Goal: Task Accomplishment & Management: Complete application form

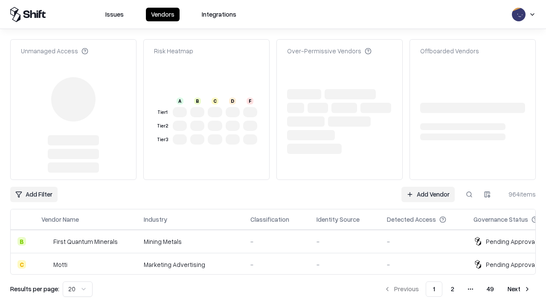
click at [428, 187] on link "Add Vendor" at bounding box center [428, 194] width 53 height 15
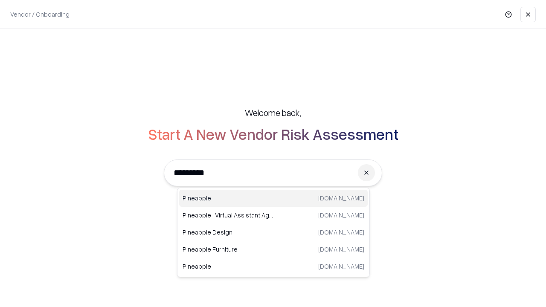
click at [274, 199] on div "Pineapple [DOMAIN_NAME]" at bounding box center [273, 198] width 189 height 17
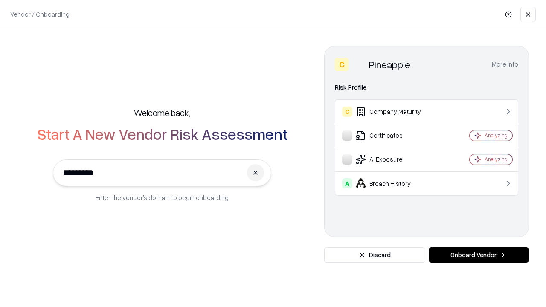
type input "*********"
click at [479, 255] on button "Onboard Vendor" at bounding box center [479, 255] width 100 height 15
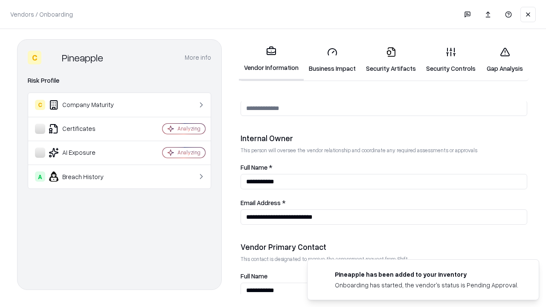
scroll to position [442, 0]
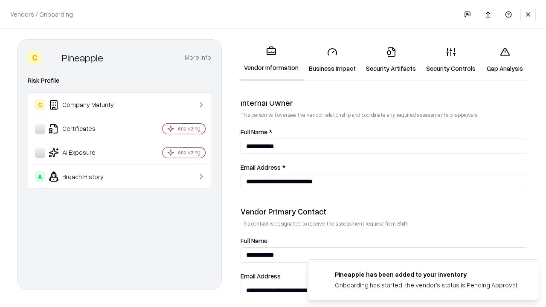
click at [333, 60] on link "Business Impact" at bounding box center [332, 60] width 57 height 40
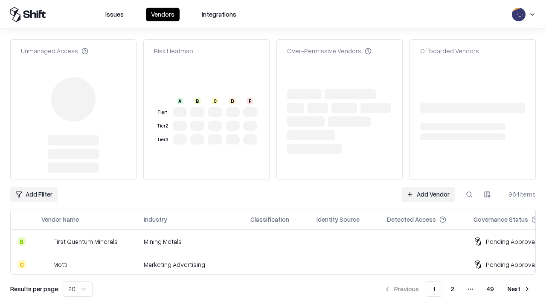
click at [428, 187] on link "Add Vendor" at bounding box center [428, 194] width 53 height 15
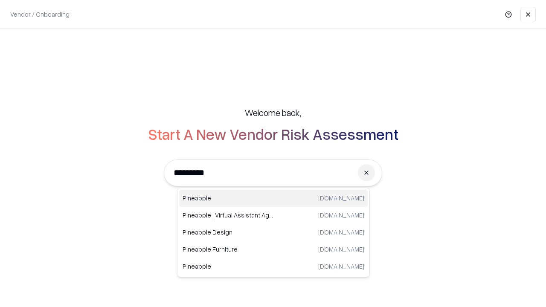
click at [274, 199] on div "Pineapple [DOMAIN_NAME]" at bounding box center [273, 198] width 189 height 17
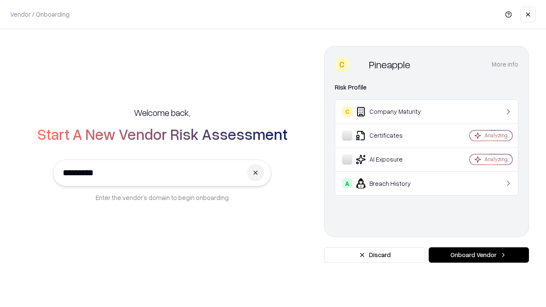
type input "*********"
click at [479, 255] on button "Onboard Vendor" at bounding box center [479, 255] width 100 height 15
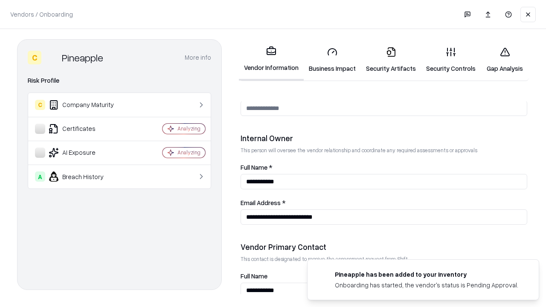
scroll to position [442, 0]
